Goal: Information Seeking & Learning: Learn about a topic

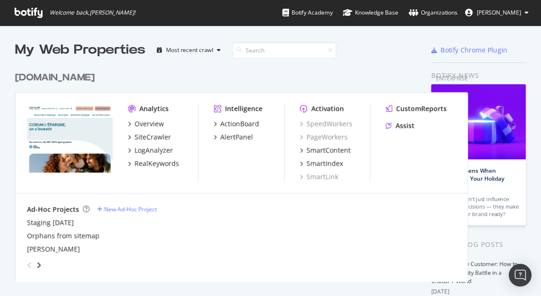
scroll to position [255, 466]
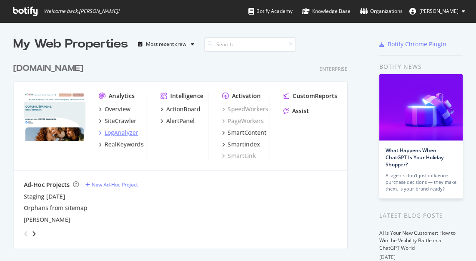
click at [122, 130] on div "LogAnalyzer" at bounding box center [122, 132] width 34 height 8
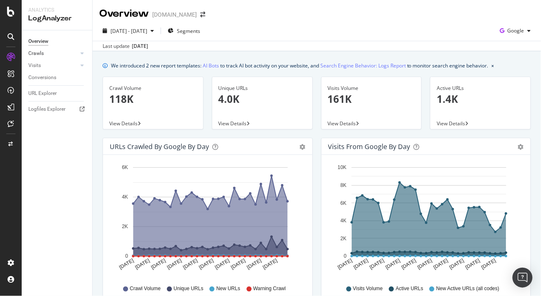
click at [47, 55] on link "Crawls" at bounding box center [53, 53] width 50 height 9
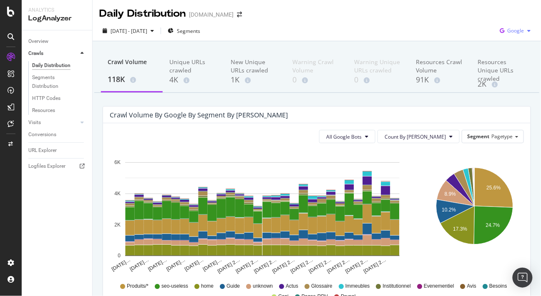
click at [297, 37] on div "Google" at bounding box center [515, 31] width 38 height 13
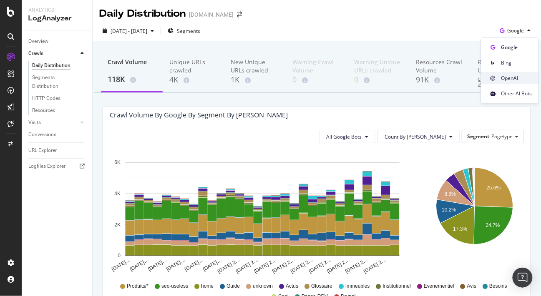
click at [297, 80] on span "OpenAI" at bounding box center [516, 79] width 31 height 8
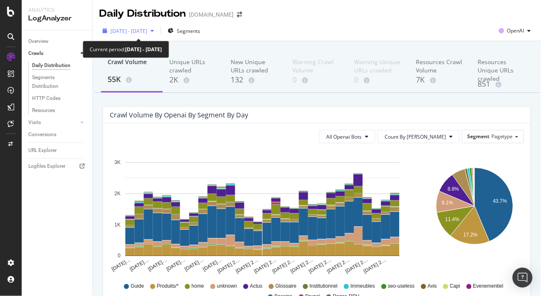
click at [157, 36] on div "[DATE] - [DATE]" at bounding box center [128, 31] width 58 height 13
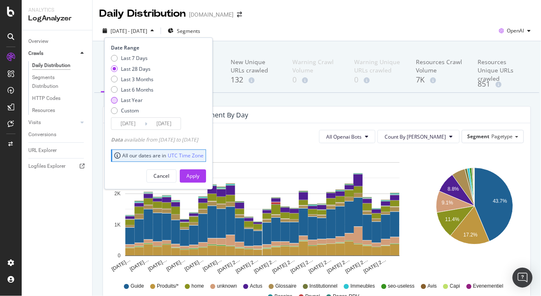
click at [133, 101] on div "Last Year" at bounding box center [132, 100] width 22 height 7
type input "[DATE]"
click at [199, 163] on div "Apply" at bounding box center [192, 176] width 13 height 7
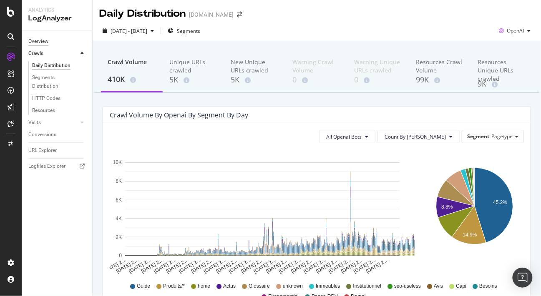
click at [34, 40] on div "Overview" at bounding box center [38, 41] width 20 height 9
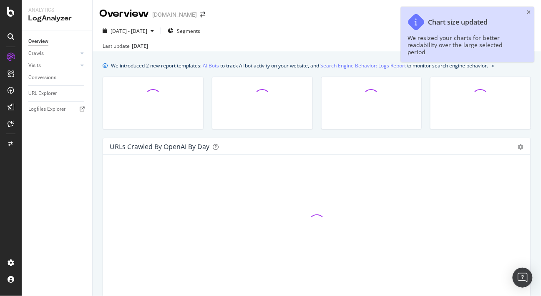
click at [297, 11] on div "Chart size updated We resized your charts for better readability over the large…" at bounding box center [467, 34] width 133 height 55
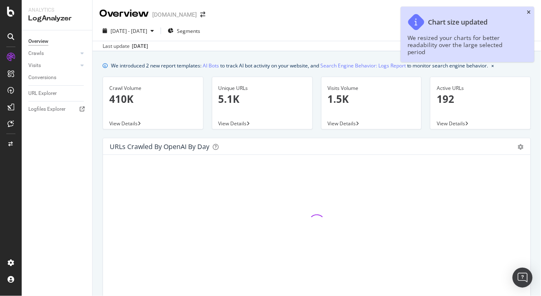
click at [297, 12] on icon "close toast" at bounding box center [529, 12] width 4 height 5
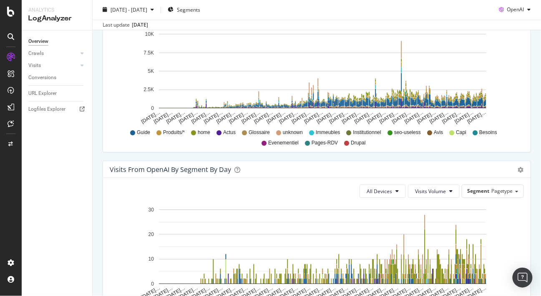
scroll to position [101, 0]
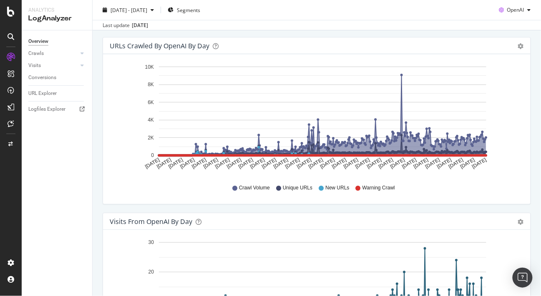
click at [297, 163] on span "Unique URLs" at bounding box center [298, 188] width 30 height 7
drag, startPoint x: 396, startPoint y: 189, endPoint x: 398, endPoint y: 172, distance: 17.2
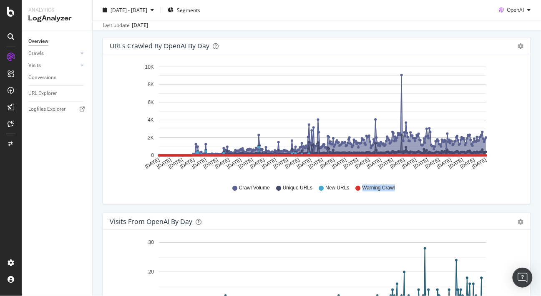
click at [297, 163] on div "Crawl Volume Unique URLs New URLs Warning Crawl" at bounding box center [317, 188] width 406 height 19
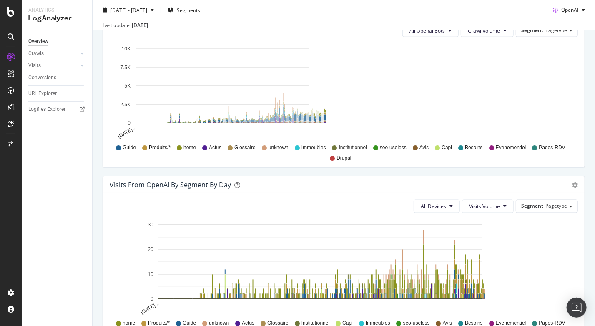
scroll to position [490, 0]
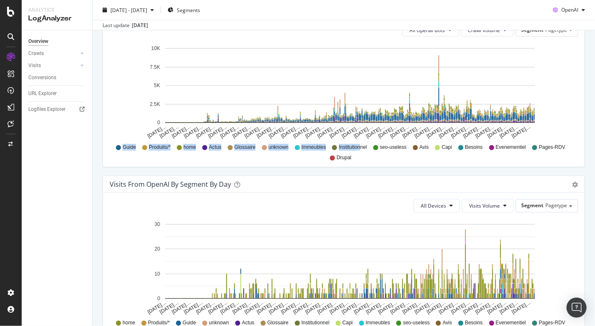
drag, startPoint x: 376, startPoint y: 158, endPoint x: 110, endPoint y: 141, distance: 266.5
click at [110, 141] on div "Guide Produits/* home Actus Glossaire unknown Immeubles Institutionnel seo-usel…" at bounding box center [344, 150] width 468 height 21
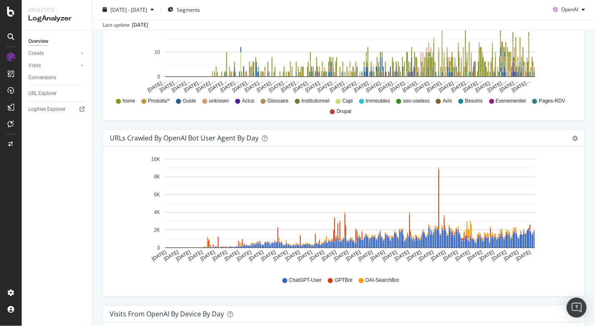
scroll to position [824, 0]
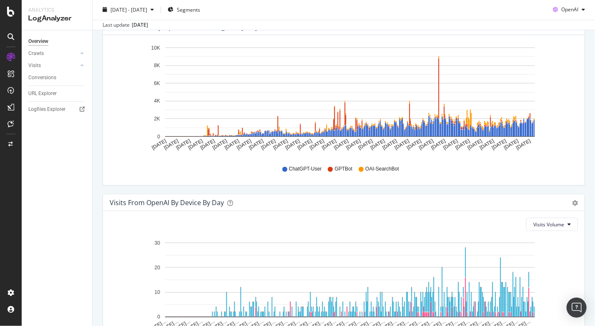
click at [297, 163] on span "GPTBot" at bounding box center [344, 168] width 18 height 7
click at [297, 10] on div "button" at bounding box center [583, 10] width 10 height 5
click at [297, 30] on div "Google" at bounding box center [563, 26] width 58 height 12
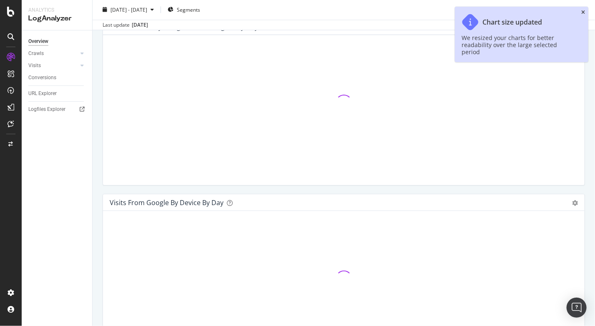
click at [297, 11] on icon "close toast" at bounding box center [583, 12] width 4 height 5
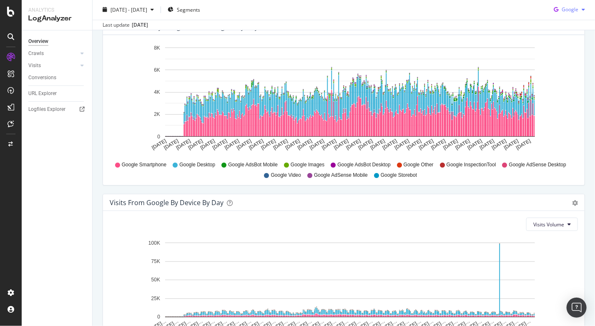
click at [297, 10] on span "Google" at bounding box center [569, 9] width 17 height 7
click at [297, 59] on div "OpenAI" at bounding box center [563, 57] width 58 height 12
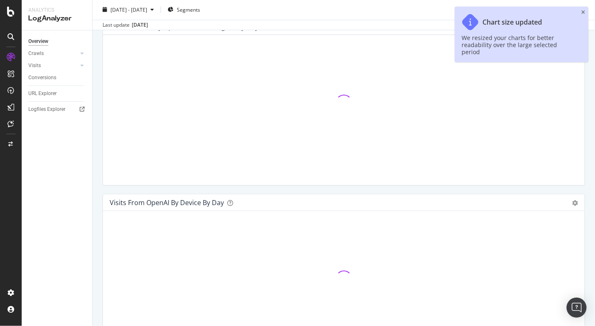
click at [297, 15] on icon "close toast" at bounding box center [583, 12] width 4 height 5
click at [297, 13] on div "[DATE] - [DATE] Segments OpenAI" at bounding box center [344, 11] width 502 height 17
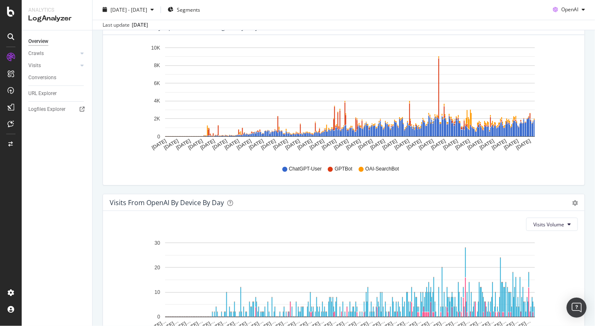
click at [297, 160] on div "ChatGPT-User GPTBot OAI-SearchBot" at bounding box center [344, 169] width 460 height 19
click at [297, 163] on div "ChatGPT-User GPTBot OAI-SearchBot" at bounding box center [344, 169] width 460 height 19
click at [297, 163] on span "GPTBot" at bounding box center [344, 168] width 18 height 7
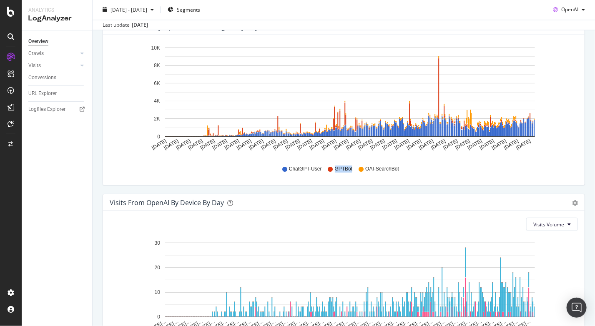
click at [297, 163] on span "GPTBot" at bounding box center [344, 168] width 18 height 7
click at [297, 163] on span "ChatGPT-User" at bounding box center [305, 168] width 33 height 7
drag, startPoint x: 317, startPoint y: 167, endPoint x: 282, endPoint y: 167, distance: 35.0
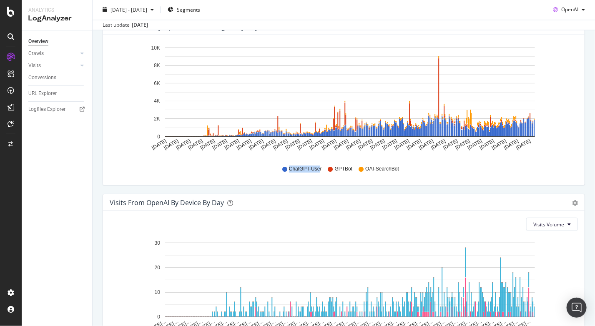
click at [282, 163] on div "ChatGPT-User" at bounding box center [302, 168] width 40 height 7
click at [294, 163] on span "ChatGPT-User" at bounding box center [305, 168] width 33 height 7
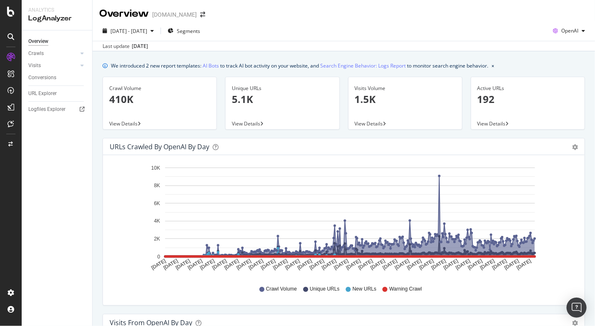
scroll to position [824, 0]
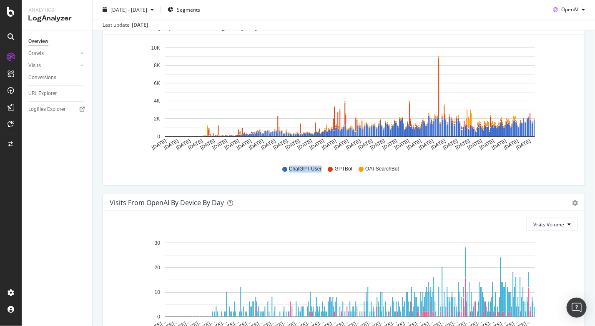
click at [299, 168] on span "ChatGPT-User" at bounding box center [305, 168] width 33 height 7
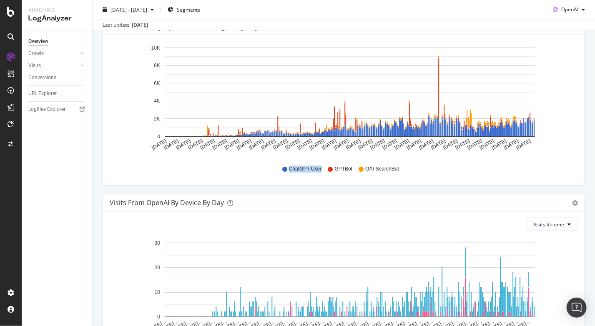
click at [299, 168] on span "ChatGPT-User" at bounding box center [305, 168] width 33 height 7
drag, startPoint x: 400, startPoint y: 165, endPoint x: 356, endPoint y: 168, distance: 43.9
click at [356, 168] on div "ChatGPT-User GPTBot OAI-SearchBot" at bounding box center [344, 169] width 460 height 19
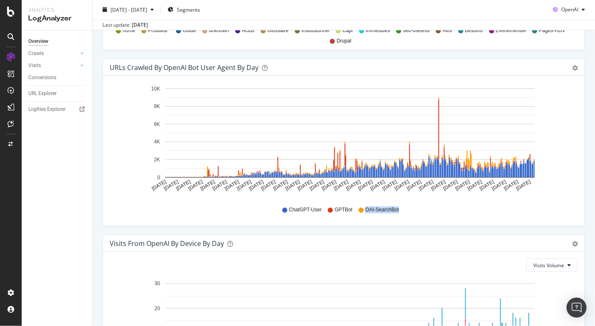
scroll to position [672, 0]
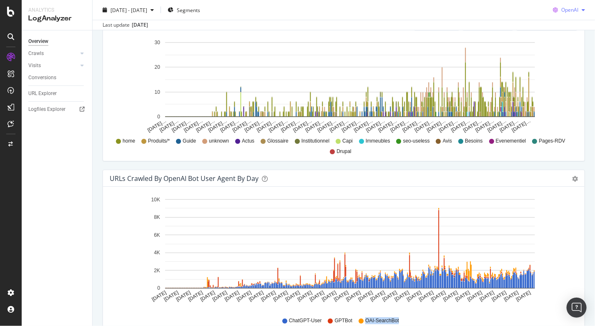
click at [578, 10] on div "button" at bounding box center [583, 10] width 10 height 5
click at [573, 73] on span "Other AI Bots" at bounding box center [569, 73] width 31 height 8
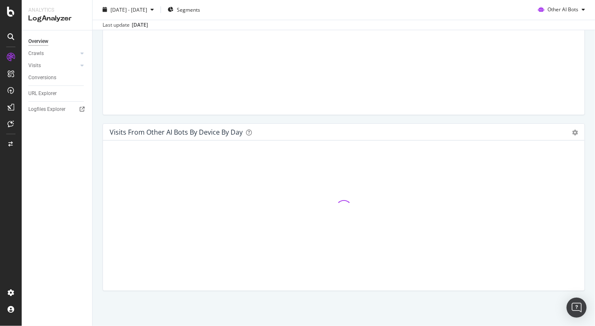
scroll to position [783, 0]
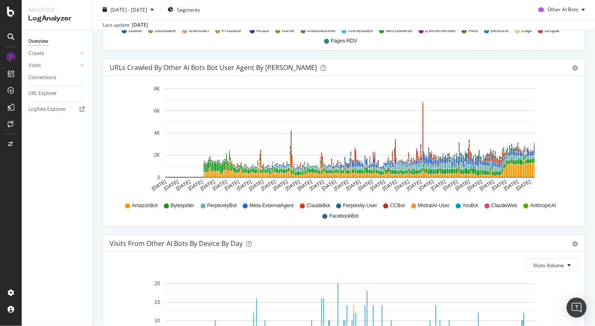
click at [143, 205] on span "AmazonBot" at bounding box center [145, 205] width 26 height 7
click at [142, 205] on span "AmazonBot" at bounding box center [145, 205] width 26 height 7
click at [221, 202] on span "PerplexityBot" at bounding box center [222, 205] width 30 height 7
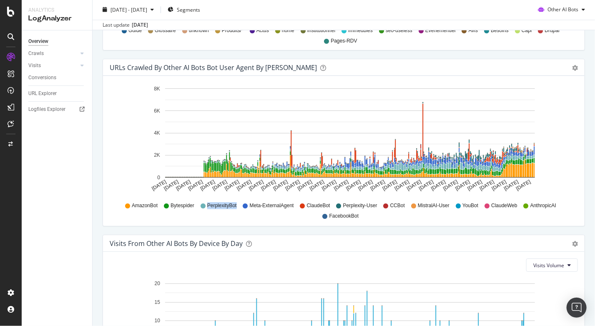
click at [221, 202] on span "PerplexityBot" at bounding box center [222, 205] width 30 height 7
click at [178, 204] on span "Bytespider" at bounding box center [182, 205] width 24 height 7
click at [178, 205] on span "Bytespider" at bounding box center [182, 205] width 24 height 7
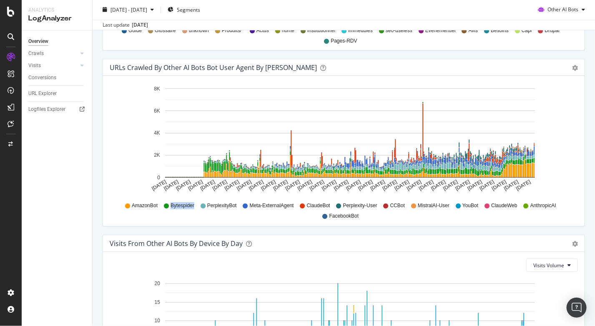
click at [178, 205] on span "Bytespider" at bounding box center [182, 205] width 24 height 7
click at [278, 203] on span "Meta-ExternalAgent" at bounding box center [272, 205] width 44 height 7
click at [311, 203] on span "ClaudeBot" at bounding box center [318, 205] width 23 height 7
click at [273, 206] on span "Meta-ExternalAgent" at bounding box center [272, 205] width 44 height 7
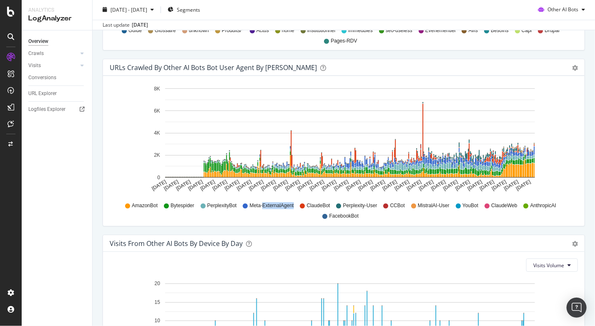
click at [273, 206] on span "Meta-ExternalAgent" at bounding box center [272, 205] width 44 height 7
click at [321, 202] on span "ClaudeBot" at bounding box center [318, 205] width 23 height 7
click at [365, 204] on span "Perplexity-User" at bounding box center [360, 205] width 34 height 7
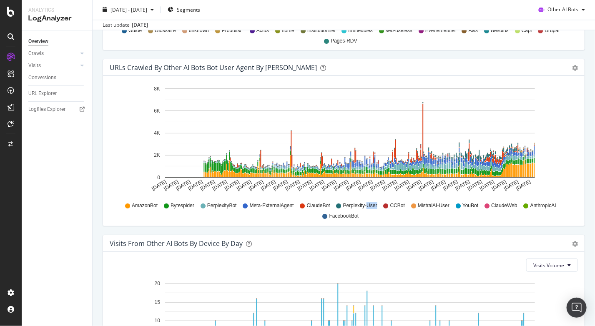
click at [365, 204] on span "Perplexity-User" at bounding box center [360, 205] width 34 height 7
click at [362, 203] on span "Perplexity-User" at bounding box center [360, 205] width 34 height 7
click at [217, 205] on span "PerplexityBot" at bounding box center [222, 205] width 30 height 7
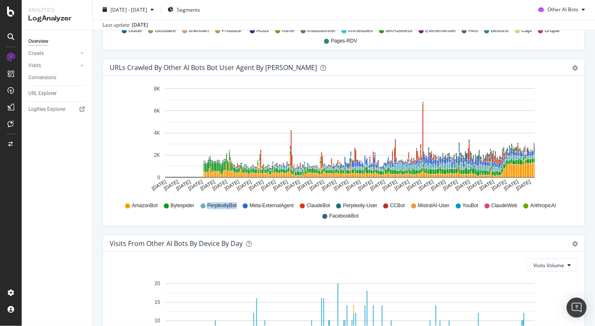
click at [217, 205] on span "PerplexityBot" at bounding box center [222, 205] width 30 height 7
click at [391, 202] on span "CCBot" at bounding box center [397, 205] width 15 height 7
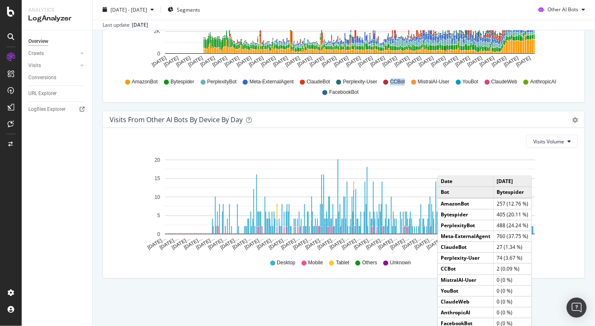
scroll to position [907, 0]
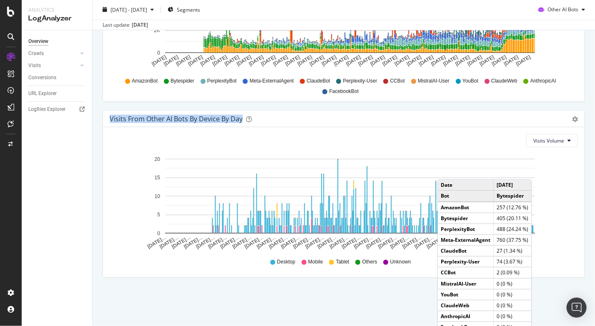
drag, startPoint x: 111, startPoint y: 117, endPoint x: 242, endPoint y: 165, distance: 139.3
click at [251, 128] on div "Visits From Other AI Bots By Device By Day Timeline (by Value) Timeline (by Per…" at bounding box center [343, 198] width 491 height 176
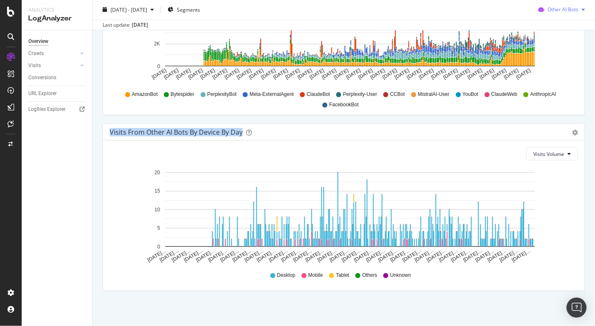
click at [561, 11] on span "Other AI Bots" at bounding box center [562, 9] width 31 height 7
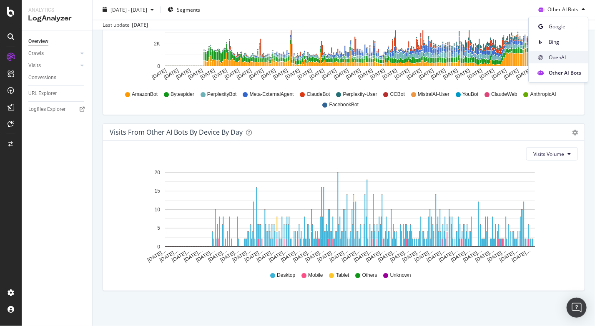
click at [567, 56] on span "OpenAI" at bounding box center [564, 58] width 33 height 8
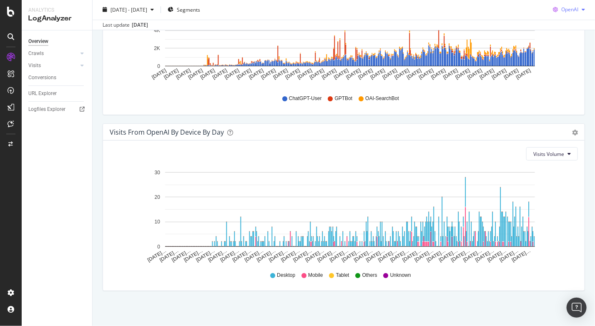
click at [568, 10] on span "OpenAI" at bounding box center [569, 9] width 17 height 7
click at [567, 25] on span "Google" at bounding box center [569, 27] width 31 height 8
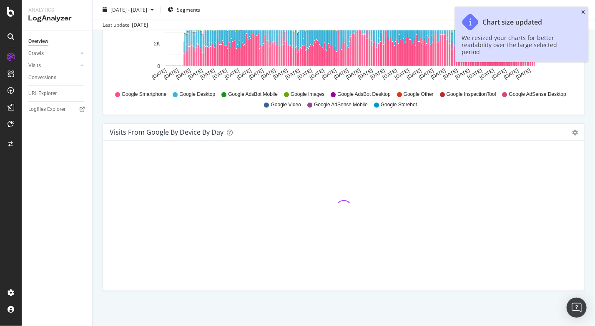
click at [584, 11] on icon "close toast" at bounding box center [583, 12] width 4 height 5
click at [584, 12] on div "2024 Aug. 19th - 2025 Aug. 18th Segments Google" at bounding box center [344, 11] width 502 height 17
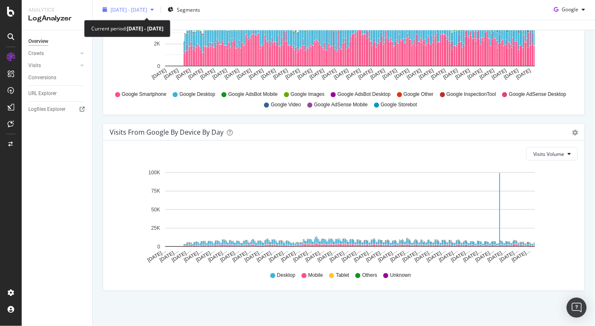
click at [143, 8] on span "[DATE] - [DATE]" at bounding box center [128, 9] width 37 height 7
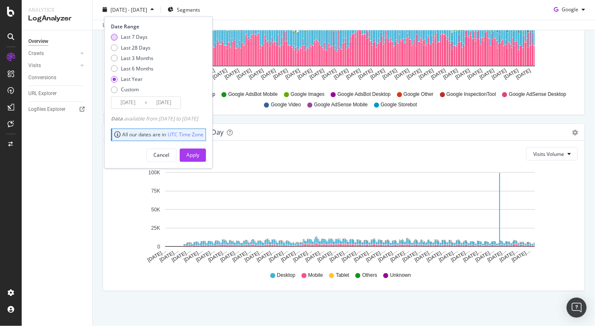
click at [140, 38] on div "Last 7 Days" at bounding box center [134, 37] width 27 height 7
type input "2025/08/12"
click at [199, 157] on div "Apply" at bounding box center [192, 155] width 13 height 7
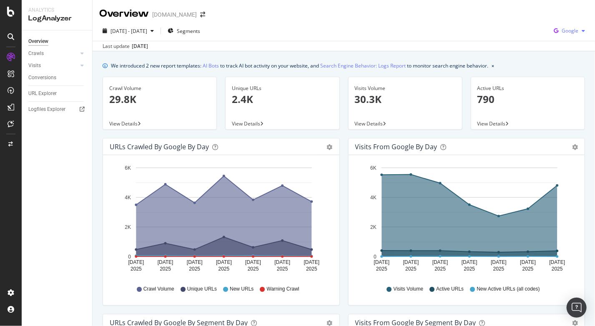
click at [561, 32] on span "Google" at bounding box center [569, 30] width 17 height 7
click at [77, 155] on div "Overview Crawls Daily Distribution Segments Distribution HTTP Codes Resources V…" at bounding box center [57, 177] width 70 height 295
